Goal: Task Accomplishment & Management: Use online tool/utility

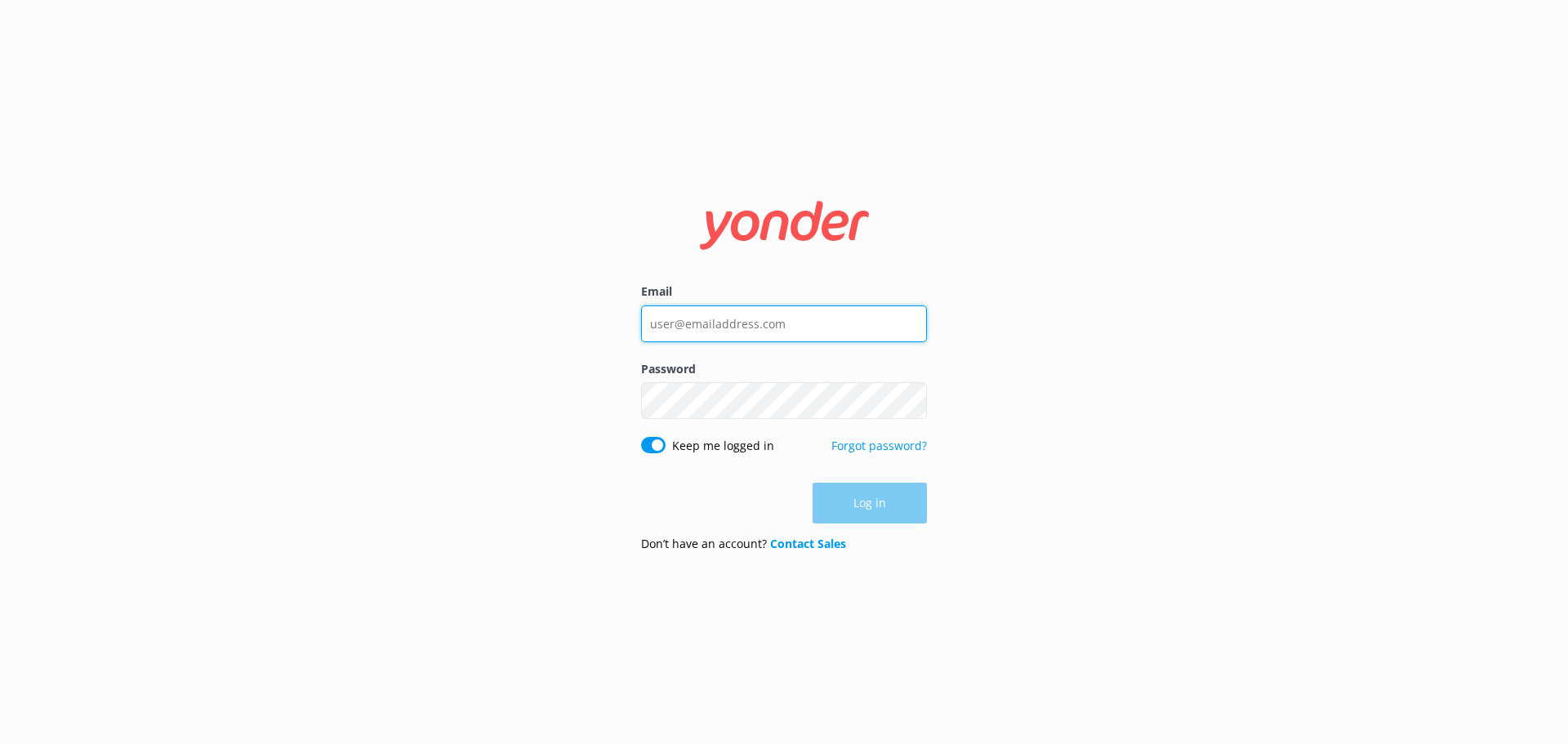
type input "[EMAIL_ADDRESS][DOMAIN_NAME]"
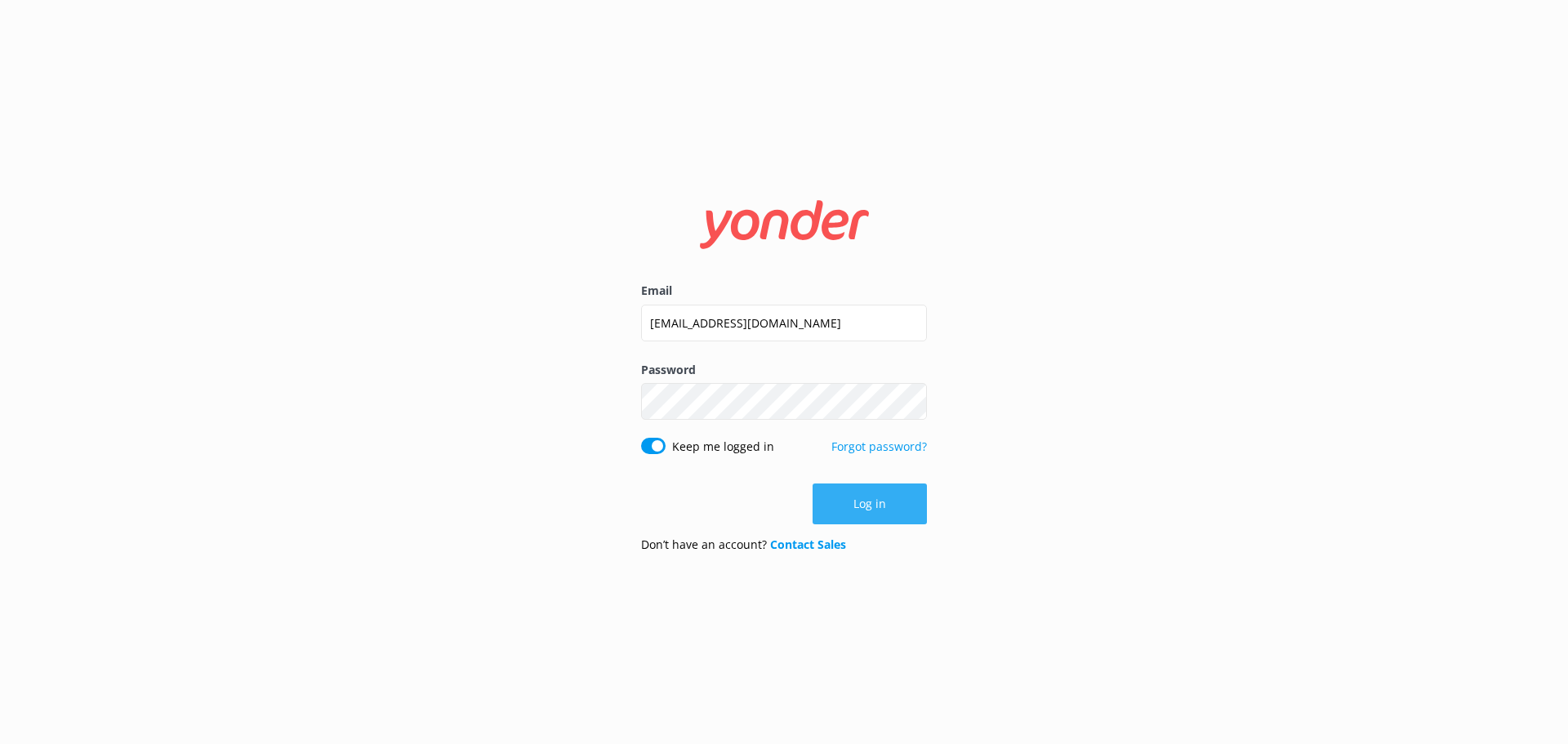
click at [852, 486] on div "Log in" at bounding box center [784, 504] width 286 height 41
click at [870, 502] on button "Log in" at bounding box center [869, 504] width 114 height 41
